Goal: Task Accomplishment & Management: Complete application form

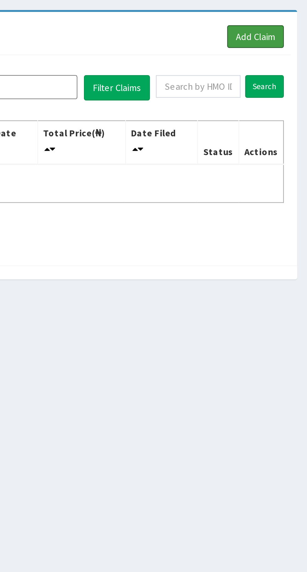
click at [290, 58] on link "Add Claim" at bounding box center [282, 57] width 27 height 11
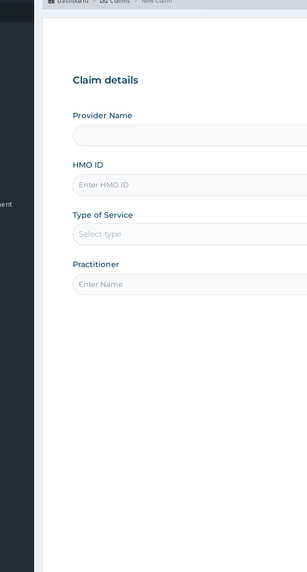
click at [158, 115] on input "Provider Name" at bounding box center [189, 112] width 191 height 12
type input "Fastident Dental clinic"
click at [122, 111] on input "Fastident Dental clinic" at bounding box center [189, 112] width 191 height 12
click at [155, 141] on input "HMO ID" at bounding box center [189, 140] width 191 height 12
type input "AG0/10028/F"
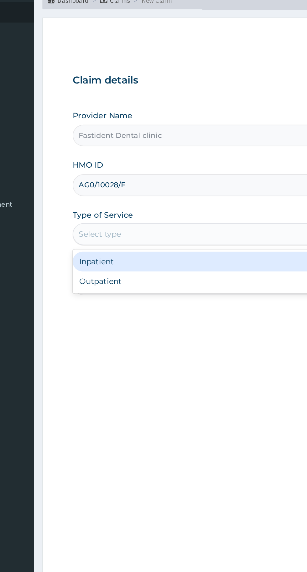
click at [156, 197] on div "Outpatient" at bounding box center [170, 194] width 152 height 11
type input "1"
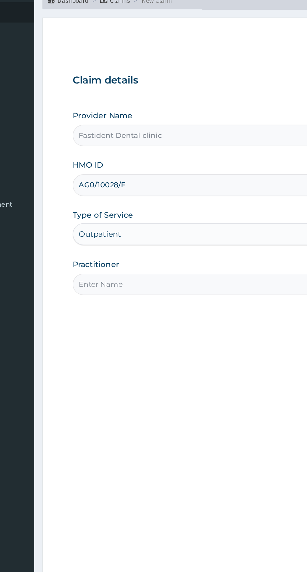
click at [167, 196] on input "Practitioner" at bounding box center [189, 197] width 191 height 12
type input "[PERSON_NAME]"
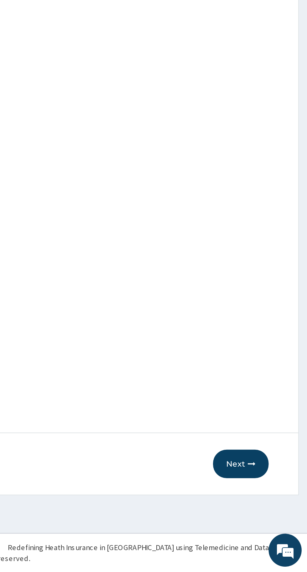
click at [274, 505] on button "Next" at bounding box center [269, 511] width 32 height 16
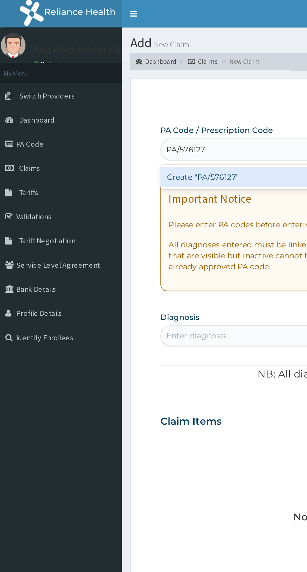
click at [140, 102] on div "Create "PA/576127"" at bounding box center [157, 100] width 127 height 11
type input "PA/576127"
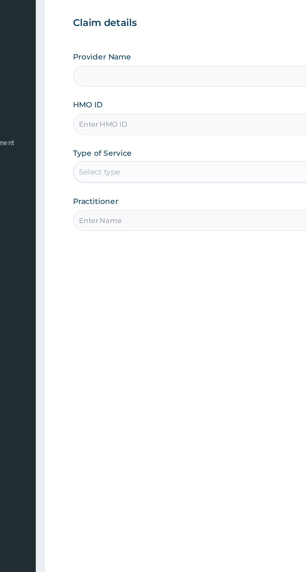
click at [156, 143] on input "HMO ID" at bounding box center [189, 140] width 191 height 12
type input "Fastident Dental clinic"
click at [116, 139] on input "AGO/100028/" at bounding box center [189, 140] width 191 height 12
click at [148, 143] on input "AGO/10028/" at bounding box center [189, 140] width 191 height 12
type input "AGO/10028/F"
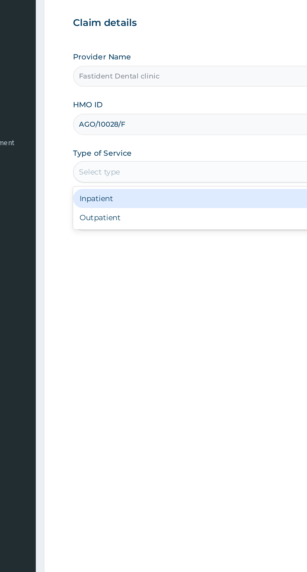
click at [143, 196] on div "Outpatient" at bounding box center [170, 194] width 152 height 11
type input "1"
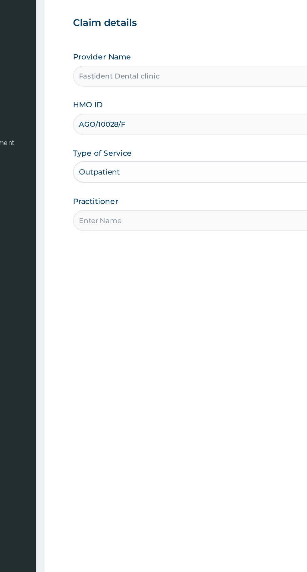
click at [152, 197] on input "Practitioner" at bounding box center [189, 197] width 191 height 12
type input "[PERSON_NAME]"
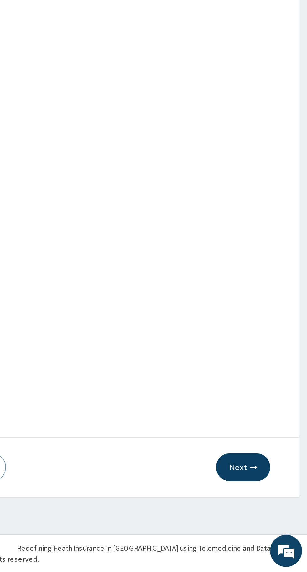
click at [275, 513] on icon "button" at bounding box center [275, 511] width 4 height 4
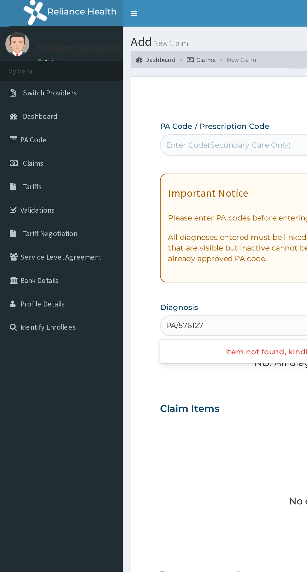
type input "PA/576127"
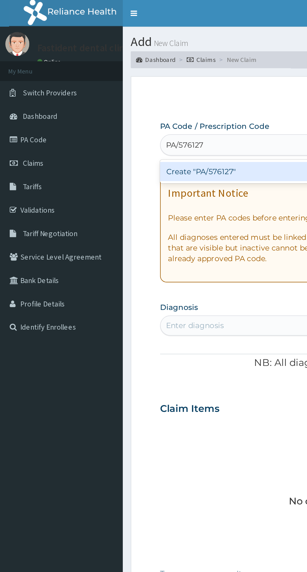
click at [142, 104] on div "Create "PA/576127"" at bounding box center [157, 100] width 127 height 11
type input "PA/576127"
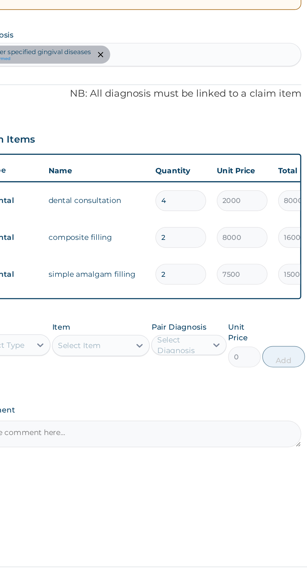
click at [215, 279] on input "4" at bounding box center [214, 278] width 30 height 12
type input "0.00"
type input "4"
type input "8000.00"
type input "0.00"
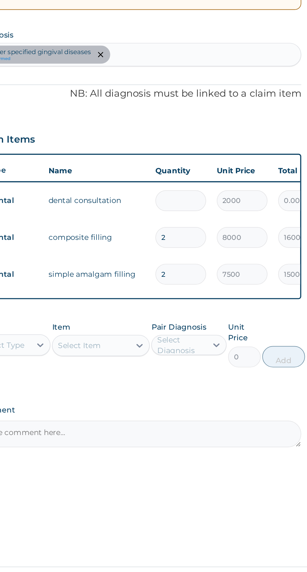
type input "1"
type input "2000.00"
type input "0.00"
type input "2"
type input "4000.00"
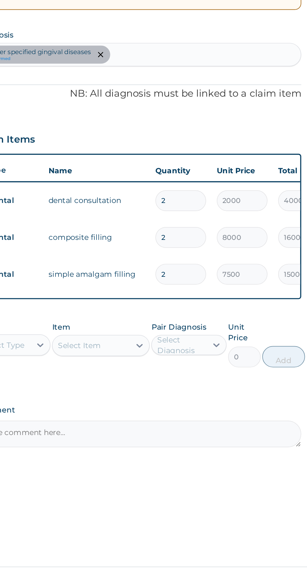
type input "2"
click at [222, 315] on input "2" at bounding box center [214, 321] width 30 height 12
click at [216, 302] on input "2" at bounding box center [214, 300] width 30 height 12
type input "0.00"
type input "1"
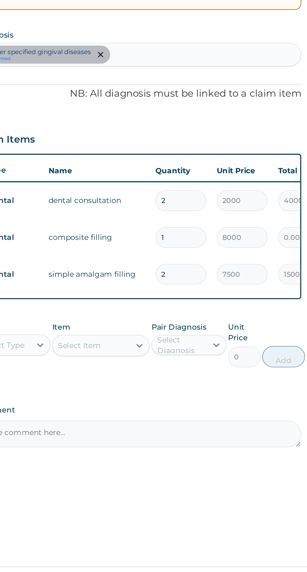
type input "8000.00"
type input "1"
click at [224, 324] on input "2" at bounding box center [214, 321] width 30 height 12
type input "0.00"
type input "1"
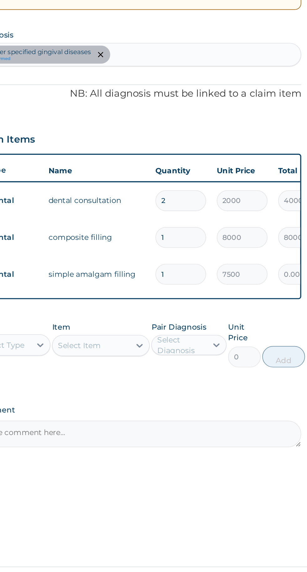
type input "7500.00"
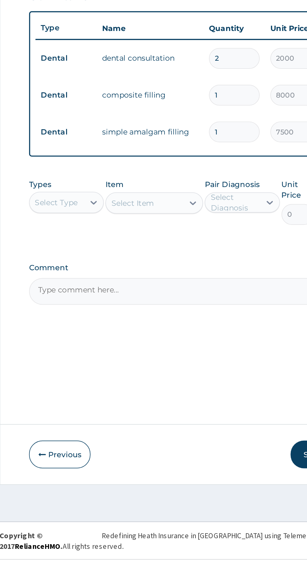
type input "1"
click at [219, 276] on input "2" at bounding box center [214, 278] width 30 height 12
type input "0.00"
type input "1"
type input "2000.00"
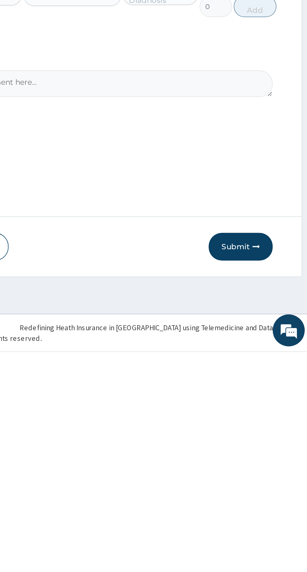
click at [265, 514] on button "Submit" at bounding box center [266, 511] width 38 height 16
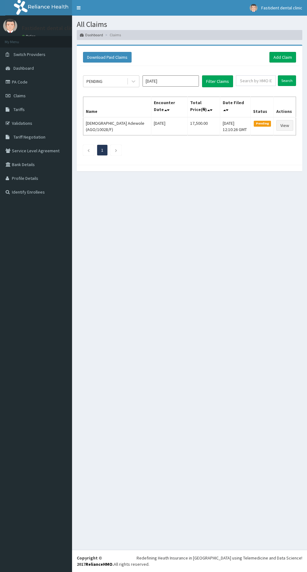
click at [237, 151] on ul "1" at bounding box center [189, 150] width 213 height 11
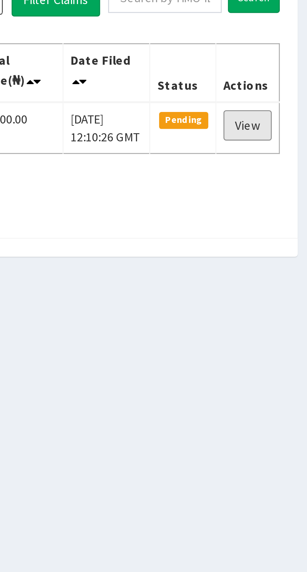
click at [286, 128] on link "View" at bounding box center [284, 125] width 17 height 11
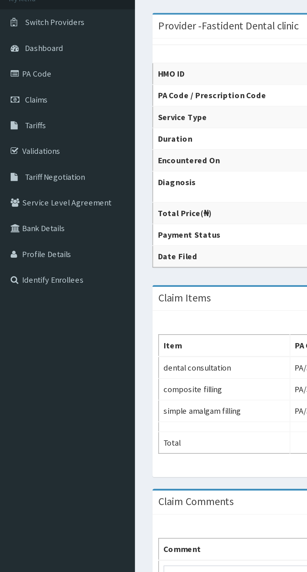
click at [11, 81] on icon at bounding box center [9, 82] width 6 height 4
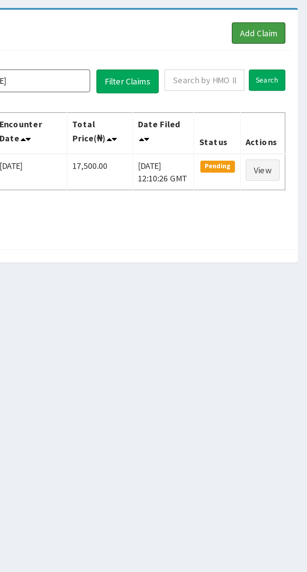
click at [289, 61] on link "Add Claim" at bounding box center [282, 57] width 27 height 11
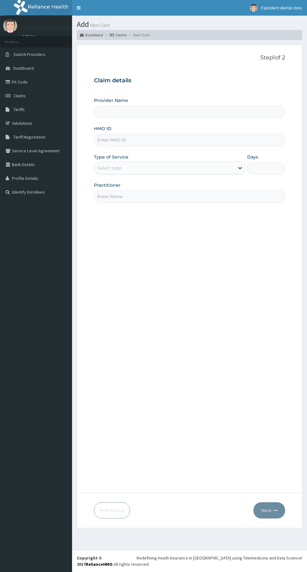
click at [152, 140] on input "HMO ID" at bounding box center [189, 140] width 191 height 12
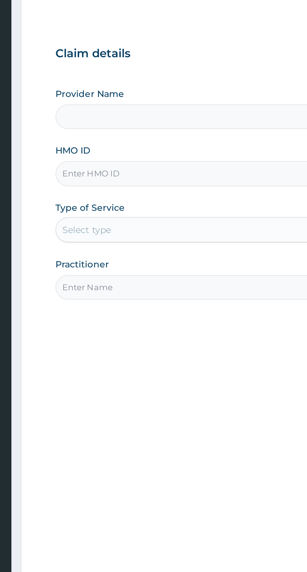
type input "Fastident Dental clinic"
type input "AG0/10028/A"
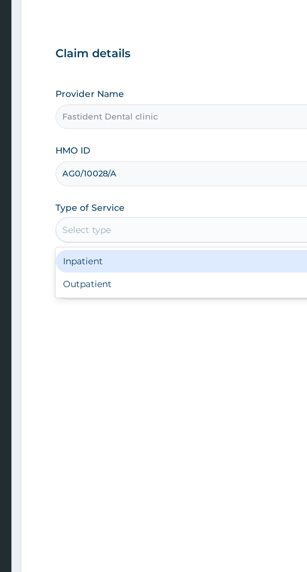
click at [152, 196] on div "Outpatient" at bounding box center [170, 194] width 152 height 11
type input "1"
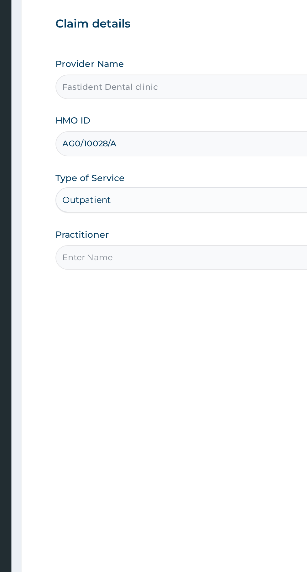
click at [174, 199] on input "Practitioner" at bounding box center [189, 197] width 191 height 12
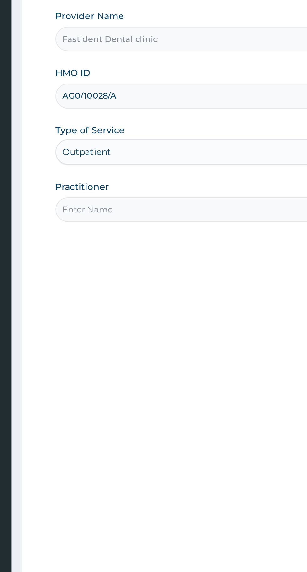
type input "[PERSON_NAME]"
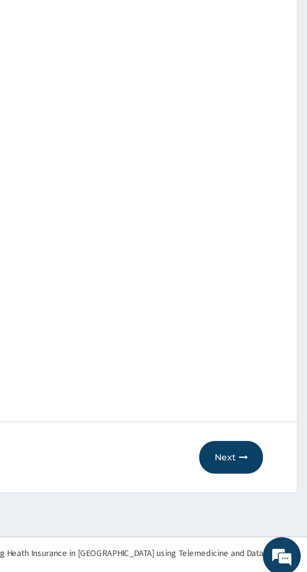
click at [272, 515] on button "Next" at bounding box center [269, 511] width 32 height 16
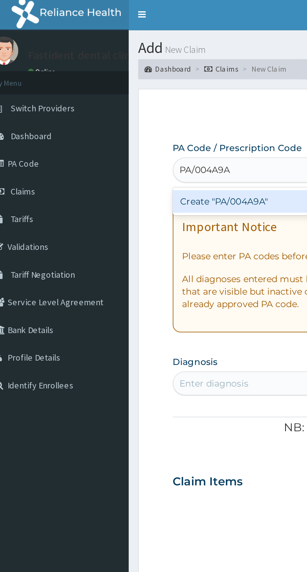
click at [134, 102] on div "Create "PA/004A9A"" at bounding box center [157, 100] width 127 height 11
type input "PA/004A9A"
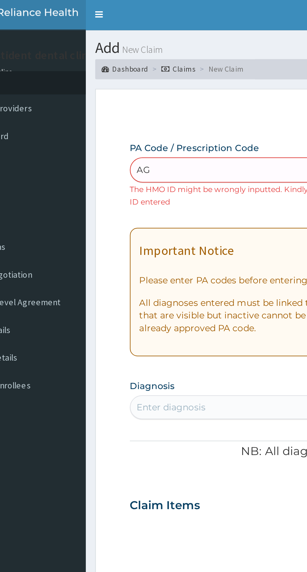
type input "AGO"
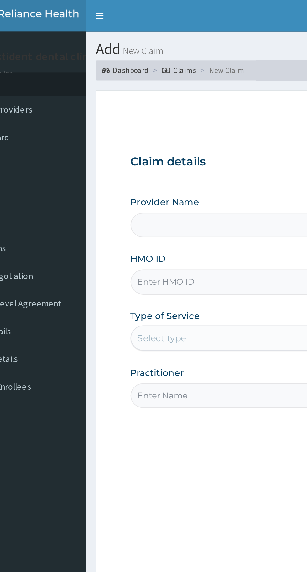
type input "Fastident Dental clinic"
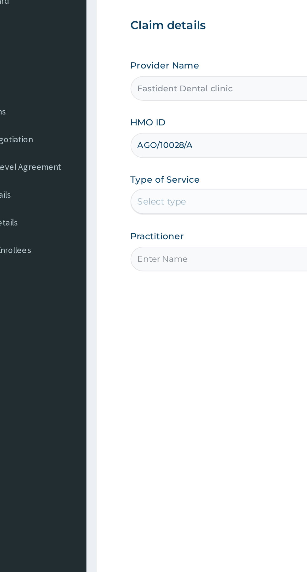
type input "AGO/10028/A"
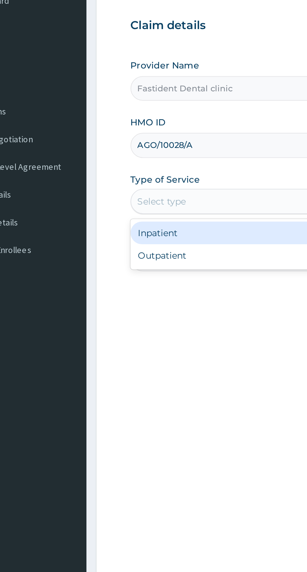
click at [132, 194] on div "Outpatient" at bounding box center [170, 194] width 152 height 11
type input "1"
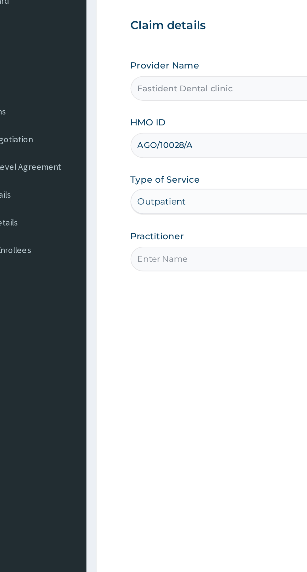
click at [136, 197] on input "Practitioner" at bounding box center [189, 197] width 191 height 12
type input "[PERSON_NAME]"
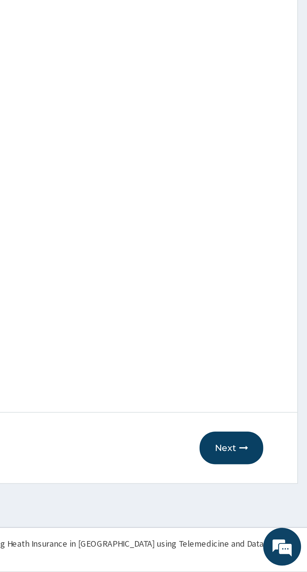
click at [274, 511] on icon "button" at bounding box center [275, 511] width 4 height 4
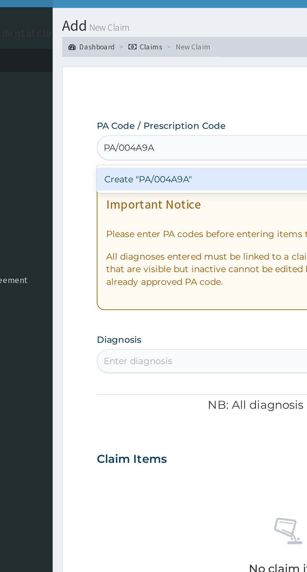
click at [146, 104] on div "Create "PA/004A9A"" at bounding box center [157, 100] width 127 height 11
type input "PA/004A9A"
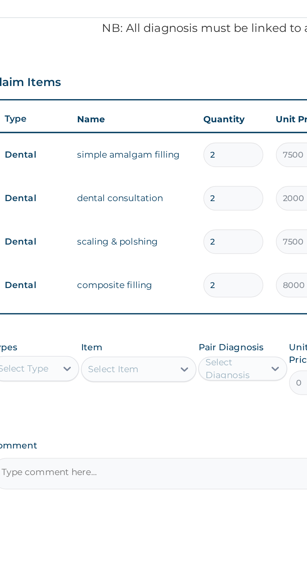
click at [218, 279] on input "2" at bounding box center [214, 278] width 30 height 12
type input "0.00"
type input "1"
type input "7500.00"
type input "1"
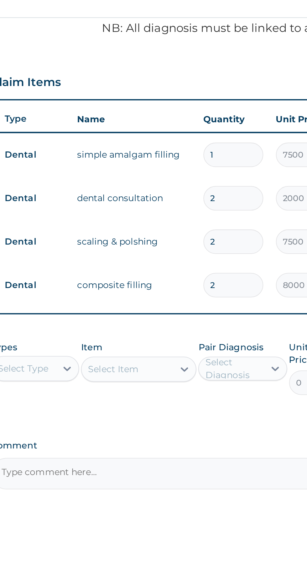
click at [219, 302] on input "2" at bounding box center [214, 300] width 30 height 12
type input "0.00"
type input "1"
type input "2000.00"
type input "1"
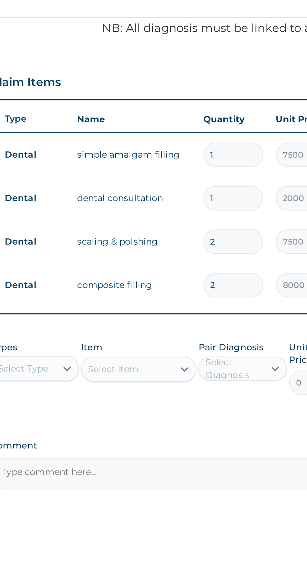
click at [219, 324] on input "2" at bounding box center [214, 321] width 30 height 12
type input "0.00"
type input "1"
type input "7500.00"
type input "1"
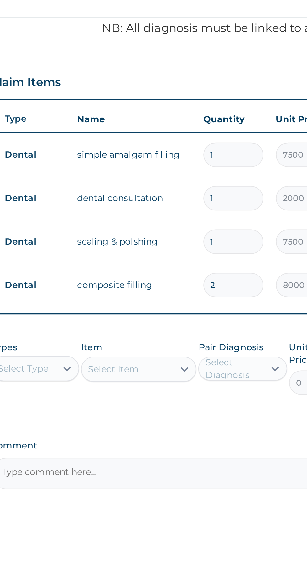
click at [218, 343] on input "2" at bounding box center [214, 343] width 30 height 12
type input "21"
type input "168000.00"
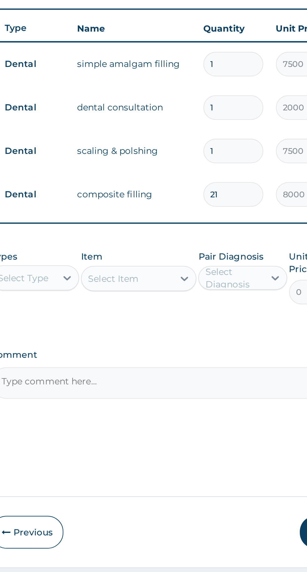
type input "2"
type input "16000.00"
type input "0.00"
type input "1"
type input "8000.00"
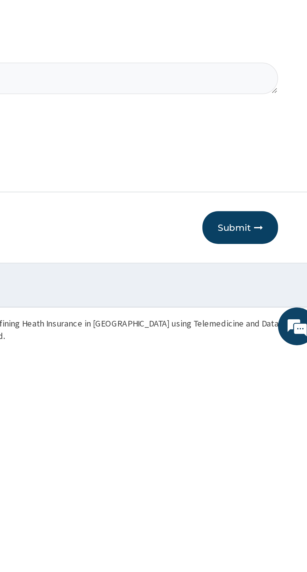
click at [273, 505] on button "Submit" at bounding box center [266, 511] width 38 height 16
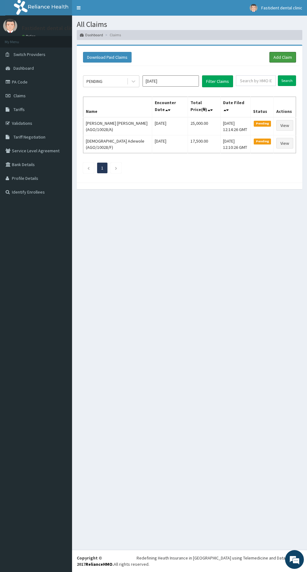
click at [280, 61] on link "Add Claim" at bounding box center [282, 57] width 27 height 11
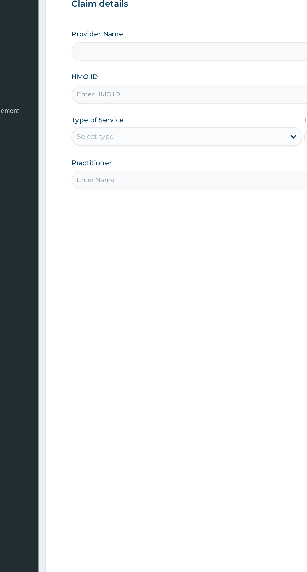
click at [184, 115] on input "Provider Name" at bounding box center [189, 112] width 191 height 12
type input "Fastident Dental clinic"
click at [151, 142] on input "HMO ID" at bounding box center [189, 140] width 191 height 12
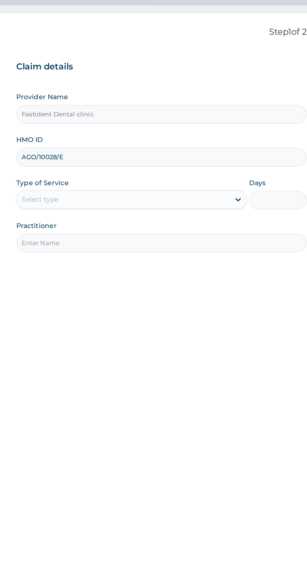
type input "AGO/10028/E"
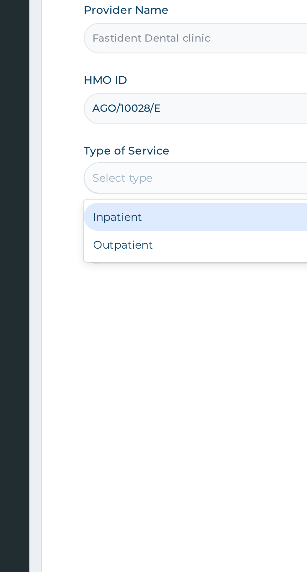
click at [123, 197] on div "Outpatient" at bounding box center [170, 194] width 152 height 11
type input "1"
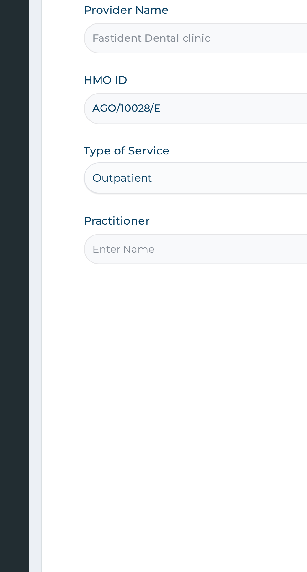
click at [142, 197] on input "Practitioner" at bounding box center [189, 197] width 191 height 12
type input "[PERSON_NAME]"
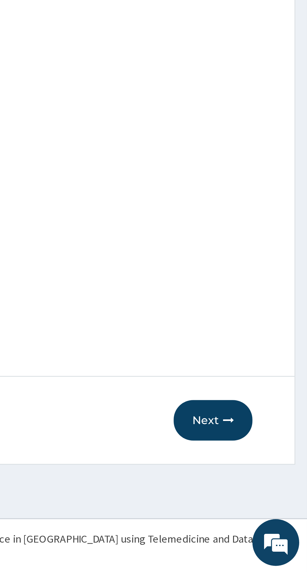
click at [274, 511] on icon "button" at bounding box center [275, 511] width 4 height 4
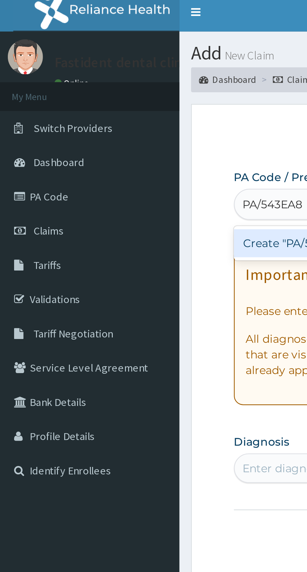
click at [110, 100] on div "Create "PA/543EA8"" at bounding box center [157, 100] width 127 height 11
type input "PA/543EA8"
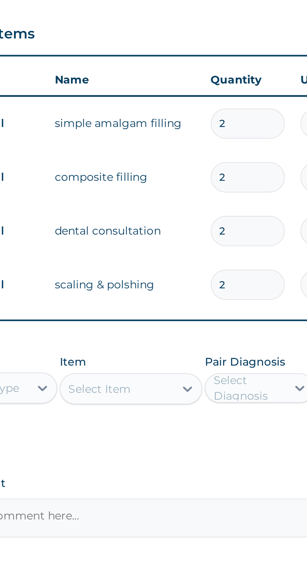
click at [213, 279] on input "2" at bounding box center [214, 278] width 30 height 12
type input "0.00"
type input "1"
type input "7500.00"
type input "1"
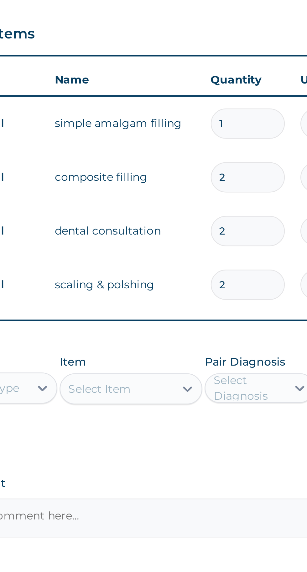
click at [219, 305] on input "2" at bounding box center [214, 300] width 30 height 12
click at [214, 302] on input "2" at bounding box center [214, 300] width 30 height 12
type input "0.00"
type input "1"
type input "8000.00"
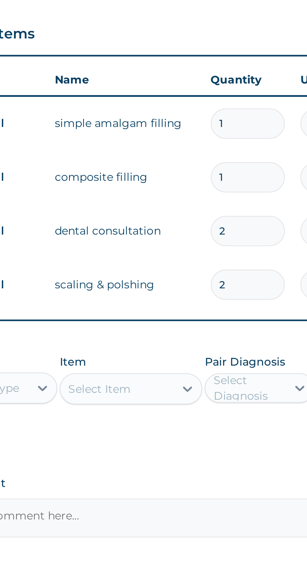
type input "1"
click at [217, 323] on input "2" at bounding box center [214, 321] width 30 height 12
type input "0.00"
type input "1"
type input "2000.00"
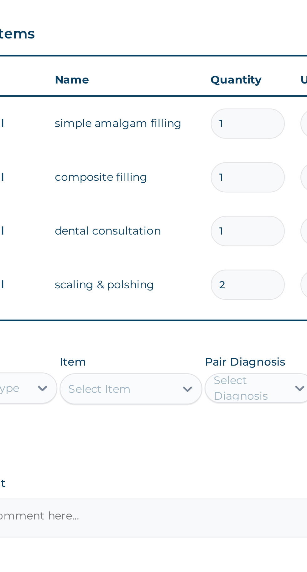
type input "1"
click at [216, 344] on input "2" at bounding box center [214, 343] width 30 height 12
type input "0.00"
type input "1"
type input "7500.00"
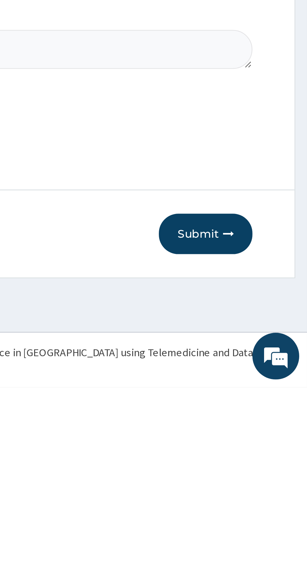
click at [267, 508] on button "Submit" at bounding box center [266, 511] width 38 height 16
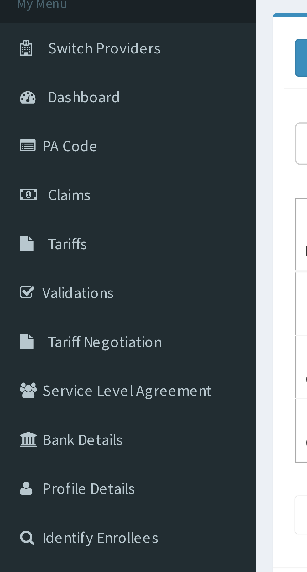
click at [28, 100] on link "Claims" at bounding box center [36, 96] width 72 height 14
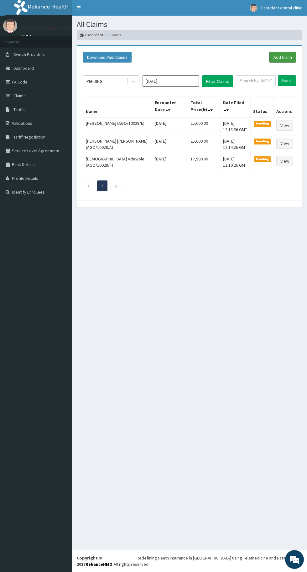
click at [284, 59] on link "Add Claim" at bounding box center [282, 57] width 27 height 11
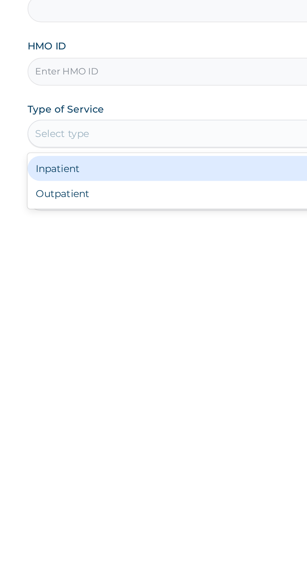
type input "Fastident Dental clinic"
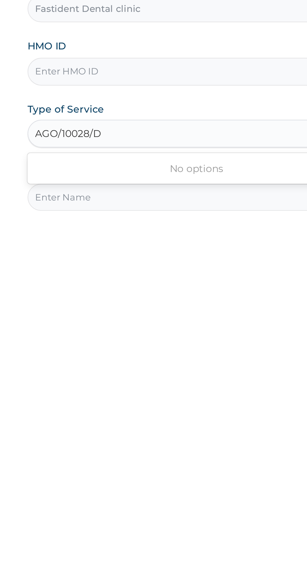
type input "AGO/10028/D"
click at [148, 140] on input "HMO ID" at bounding box center [189, 140] width 191 height 12
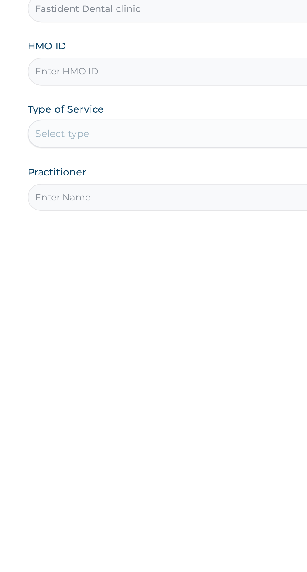
click at [138, 140] on input "HMO ID" at bounding box center [189, 140] width 191 height 12
type input "AGO/10028/D"
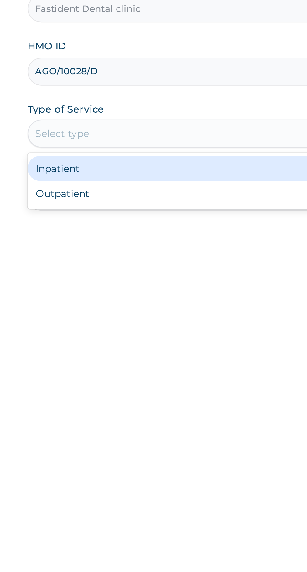
click at [137, 195] on div "Outpatient" at bounding box center [170, 194] width 152 height 11
type input "1"
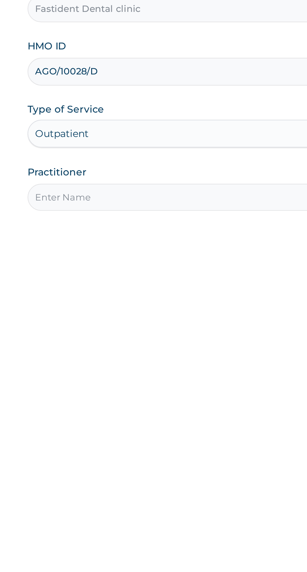
click at [140, 197] on input "Practitioner" at bounding box center [189, 197] width 191 height 12
type input "Dr Ibrahim"
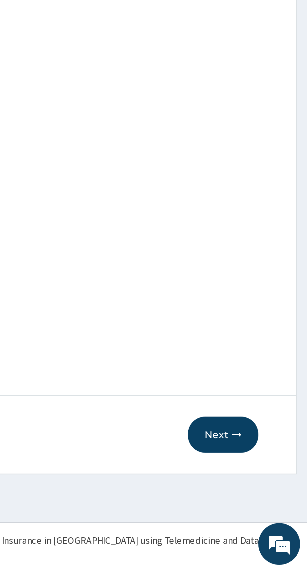
click at [274, 512] on icon "button" at bounding box center [275, 511] width 4 height 4
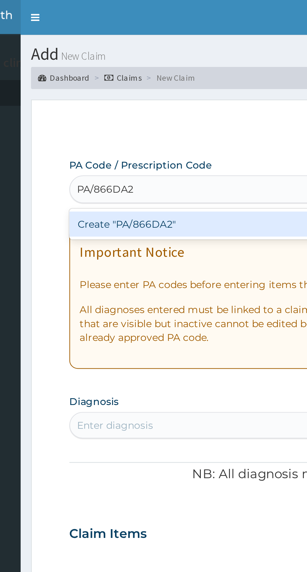
click at [162, 104] on div "Create "PA/866DA2"" at bounding box center [157, 100] width 127 height 11
type input "PA/866DA2"
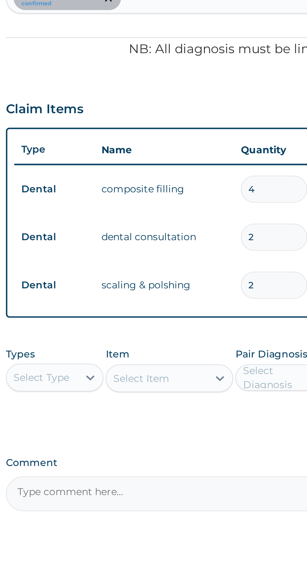
click at [210, 280] on input "4" at bounding box center [214, 278] width 30 height 12
type input "0.00"
type input "2"
type input "16000.00"
type input "2"
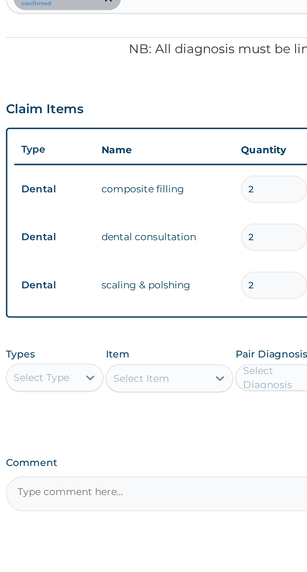
click at [214, 299] on input "2" at bounding box center [214, 300] width 30 height 12
type input "0.00"
type input "1"
type input "2000.00"
type input "1"
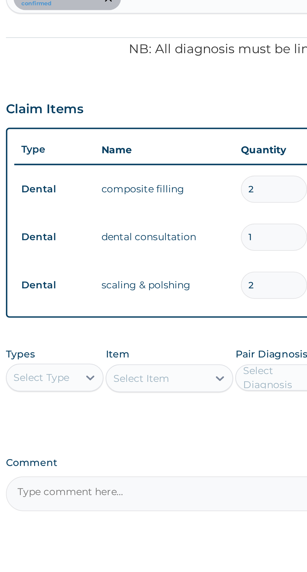
click at [216, 323] on input "2" at bounding box center [214, 321] width 30 height 12
type input "0.00"
type input "1"
type input "7500.00"
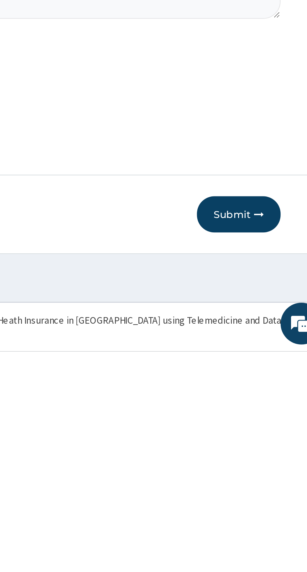
click at [274, 512] on icon "button" at bounding box center [275, 511] width 4 height 4
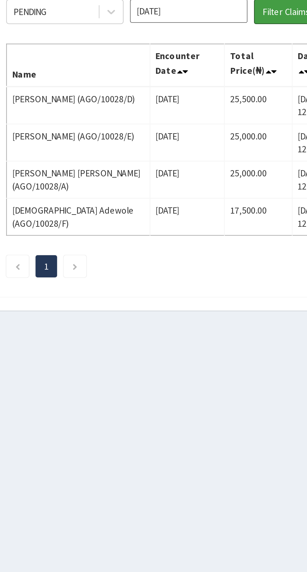
click at [216, 85] on button "Filter Claims" at bounding box center [217, 81] width 31 height 12
click at [218, 85] on button "Filter Claims" at bounding box center [217, 81] width 31 height 12
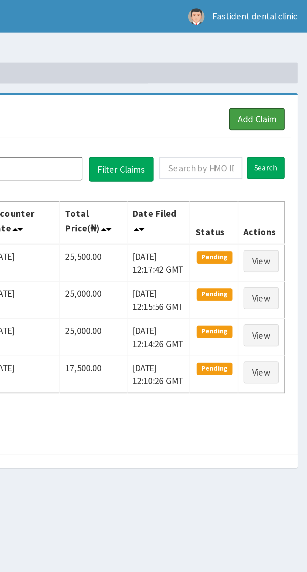
click at [289, 54] on link "Add Claim" at bounding box center [282, 57] width 27 height 11
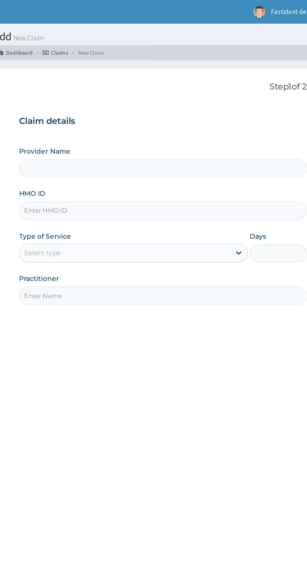
type input "Fastident Dental clinic"
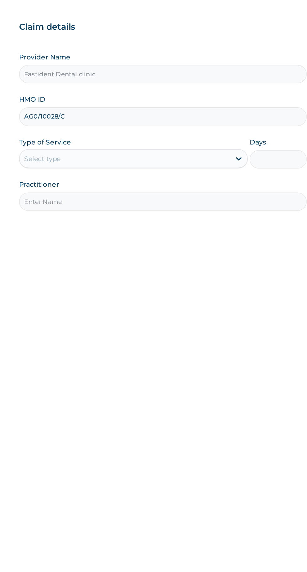
type input "AG0/10028/C"
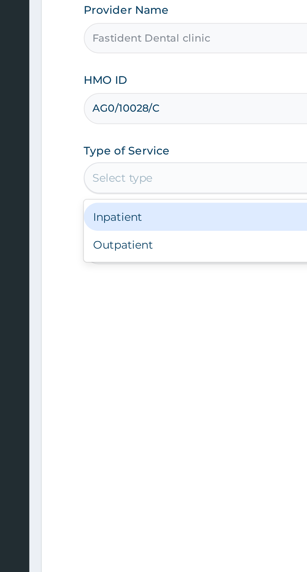
click at [118, 197] on div "Outpatient" at bounding box center [170, 194] width 152 height 11
type input "1"
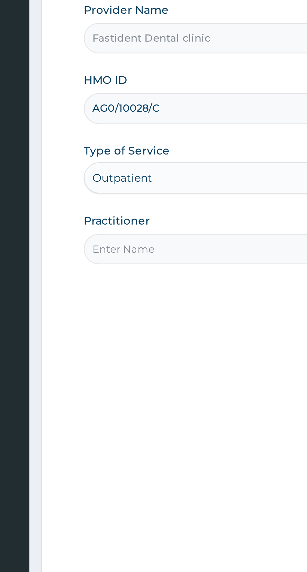
click at [132, 197] on input "Practitioner" at bounding box center [189, 197] width 191 height 12
type input "Dr Ibrahim"
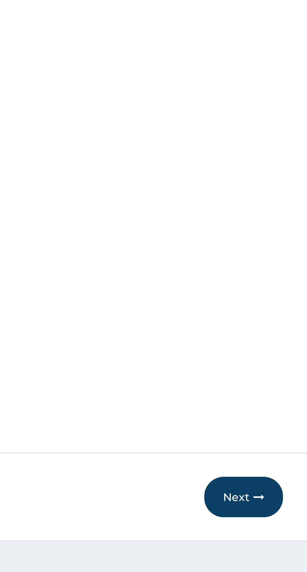
click at [274, 508] on button "Next" at bounding box center [269, 511] width 32 height 16
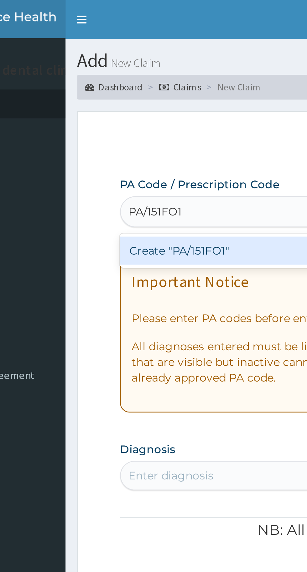
click at [141, 104] on div "Create "PA/151FO1"" at bounding box center [157, 100] width 127 height 11
type input "PA/151FO1"
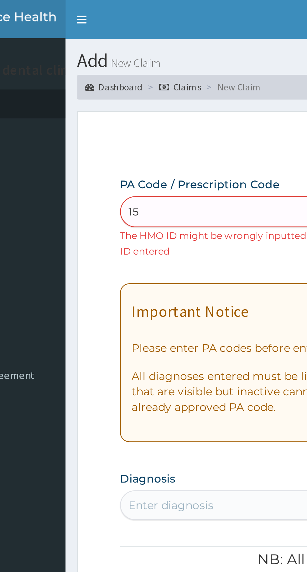
type input "1"
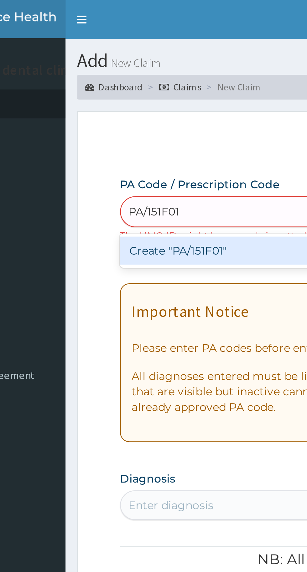
click at [142, 104] on div "Create "PA/151F01"" at bounding box center [157, 100] width 127 height 11
type input "PA/151F01"
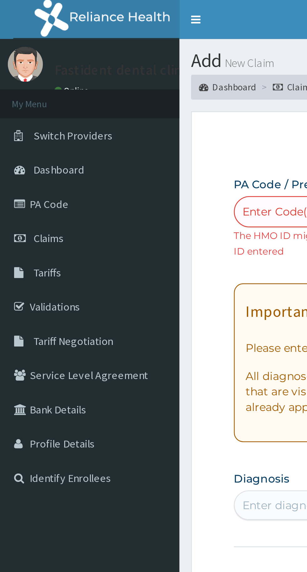
click at [28, 84] on link "PA Code" at bounding box center [36, 82] width 72 height 14
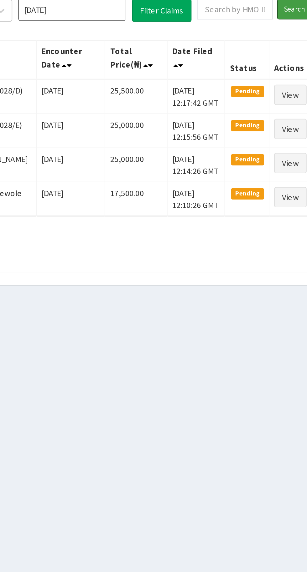
click at [284, 85] on input "Search" at bounding box center [287, 80] width 18 height 11
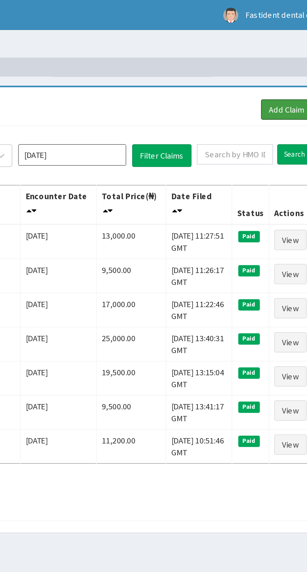
click at [282, 56] on link "Add Claim" at bounding box center [282, 57] width 27 height 11
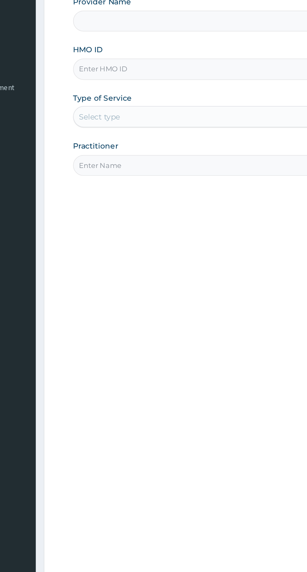
click at [151, 141] on input "HMO ID" at bounding box center [189, 140] width 191 height 12
type input "Fastident Dental clinic"
type input "AGO/10028/C"
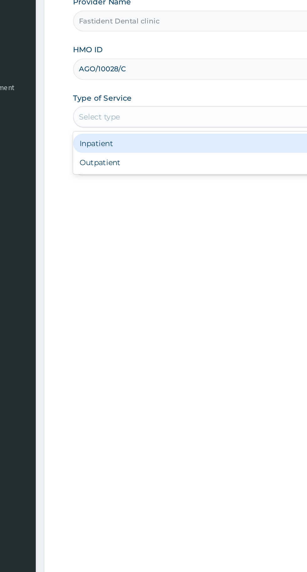
click at [151, 198] on div "Outpatient" at bounding box center [170, 194] width 152 height 11
type input "1"
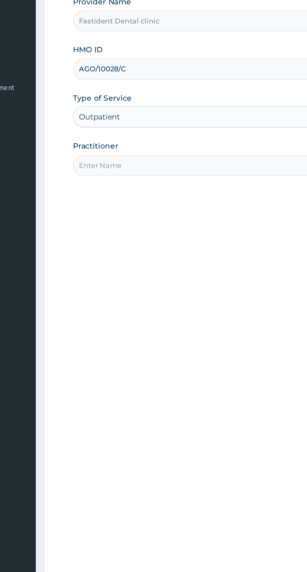
click at [160, 196] on input "Practitioner" at bounding box center [189, 197] width 191 height 12
type input "Dr Ibrahim"
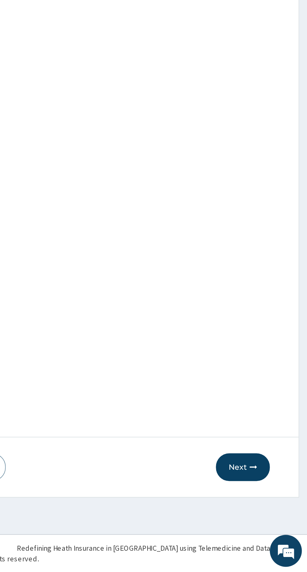
click at [274, 517] on button "Next" at bounding box center [269, 511] width 32 height 16
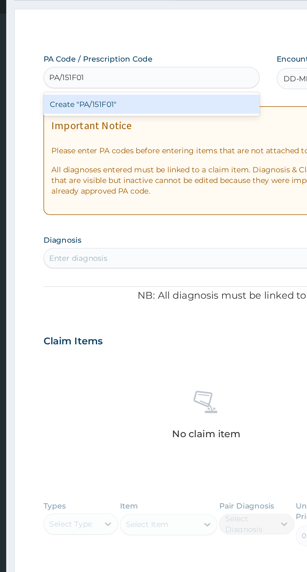
click at [161, 100] on div "Create "PA/151F01"" at bounding box center [157, 100] width 127 height 11
type input "PA/151F01"
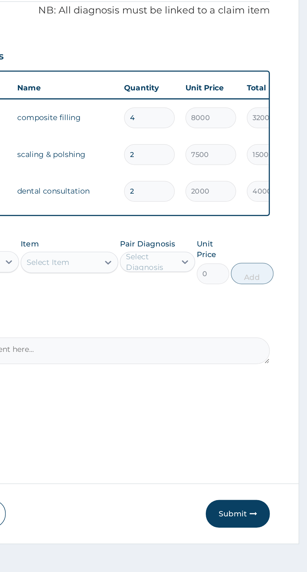
click at [220, 283] on input "4" at bounding box center [214, 278] width 30 height 12
click at [213, 279] on input "4" at bounding box center [214, 278] width 30 height 12
type input "0.00"
type input "2"
type input "16000.00"
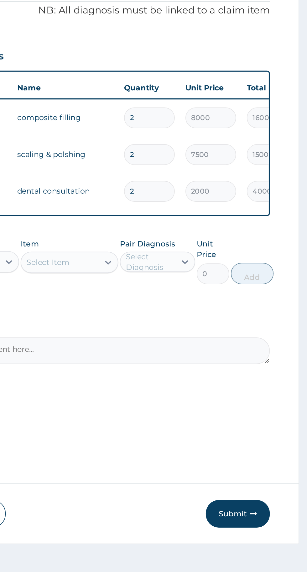
type input "2"
click at [218, 301] on input "2" at bounding box center [214, 300] width 30 height 12
type input "0.00"
type input "1"
type input "7500.00"
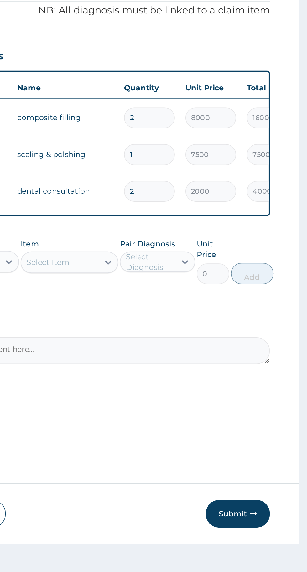
type input "1"
click at [218, 323] on input "2" at bounding box center [214, 321] width 30 height 12
type input "0.00"
type input "1"
type input "2000.00"
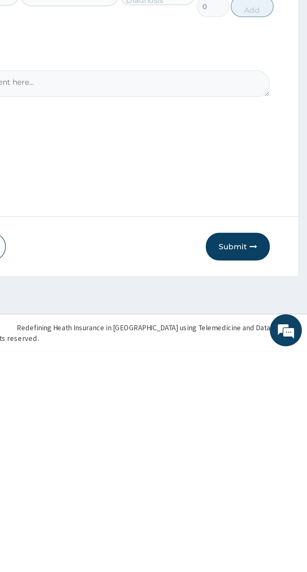
click at [280, 508] on button "Submit" at bounding box center [266, 511] width 38 height 16
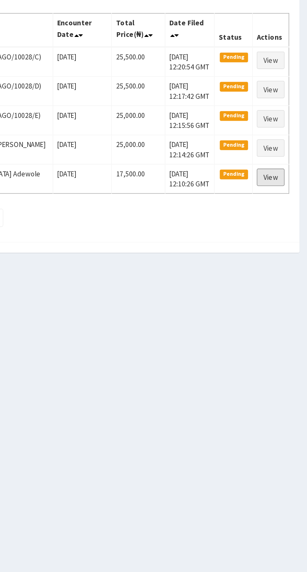
click at [286, 198] on link "View" at bounding box center [284, 197] width 17 height 11
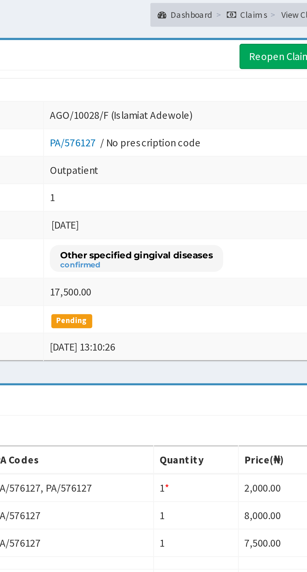
click at [276, 59] on link "Reopen Claim" at bounding box center [277, 57] width 34 height 11
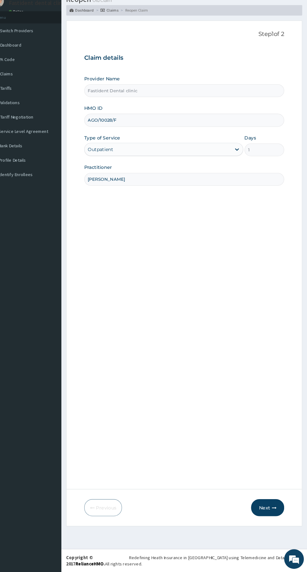
click at [275, 510] on icon "button" at bounding box center [275, 511] width 4 height 4
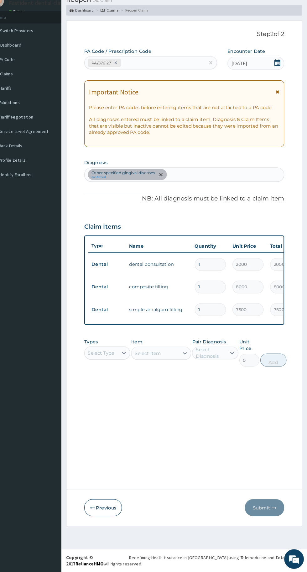
click at [217, 278] on input "1" at bounding box center [214, 278] width 30 height 12
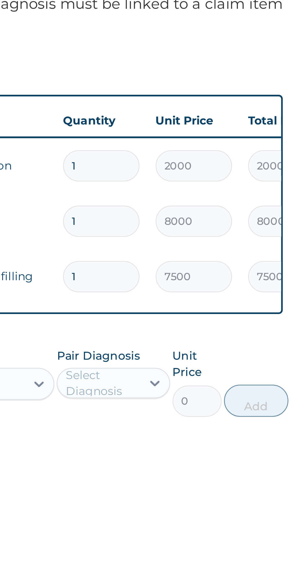
click at [214, 301] on input "1" at bounding box center [214, 300] width 30 height 12
type input "0.00"
type input "2"
type input "16000.00"
type input "2"
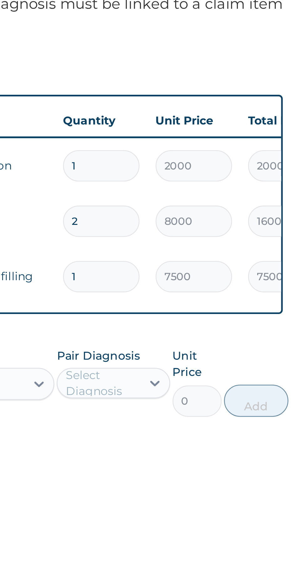
click at [220, 326] on input "1" at bounding box center [214, 321] width 30 height 12
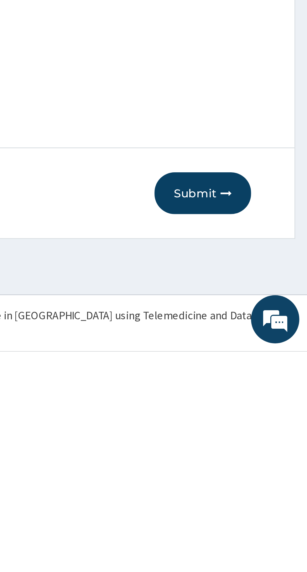
click at [270, 512] on button "Submit" at bounding box center [266, 511] width 38 height 16
